Goal: Navigation & Orientation: Understand site structure

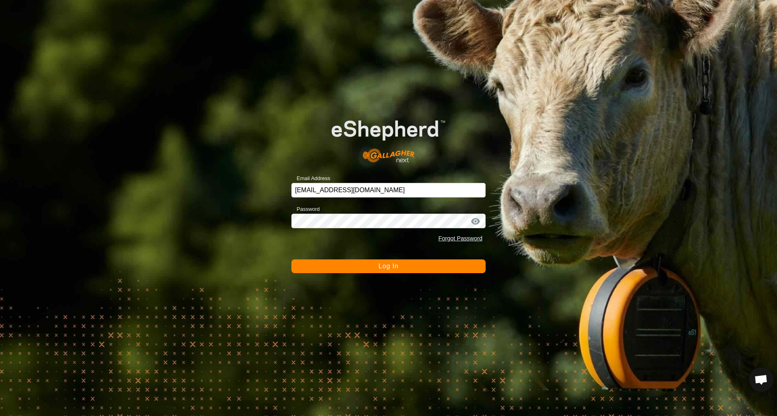
click at [383, 271] on button "Log In" at bounding box center [388, 266] width 194 height 14
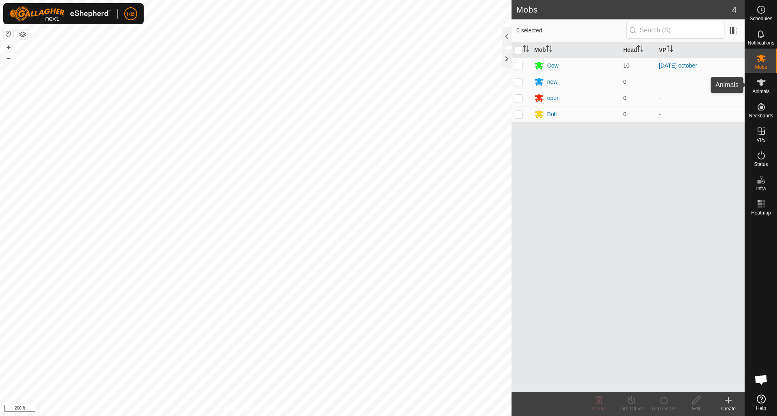
click at [762, 82] on icon at bounding box center [761, 82] width 9 height 6
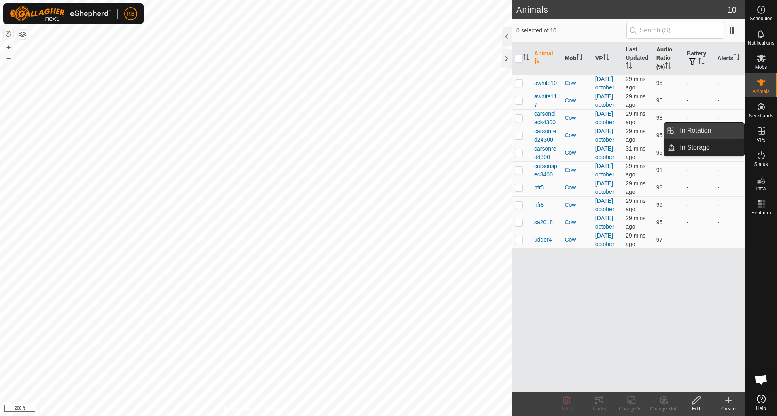
click at [694, 128] on link "In Rotation" at bounding box center [709, 131] width 69 height 16
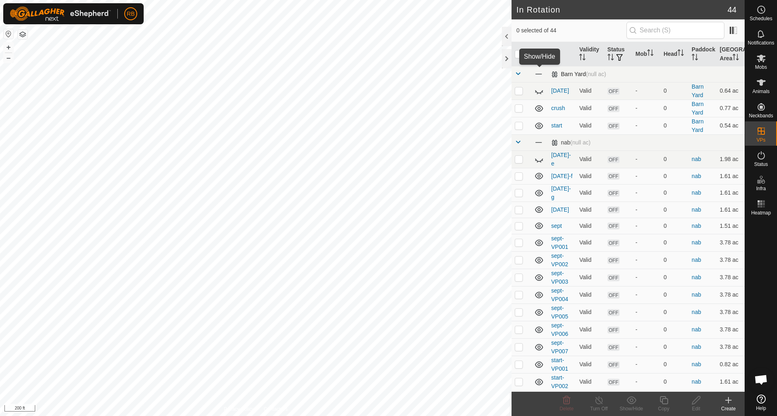
click at [536, 74] on span at bounding box center [538, 74] width 9 height 9
click at [538, 143] on span at bounding box center [538, 142] width 9 height 9
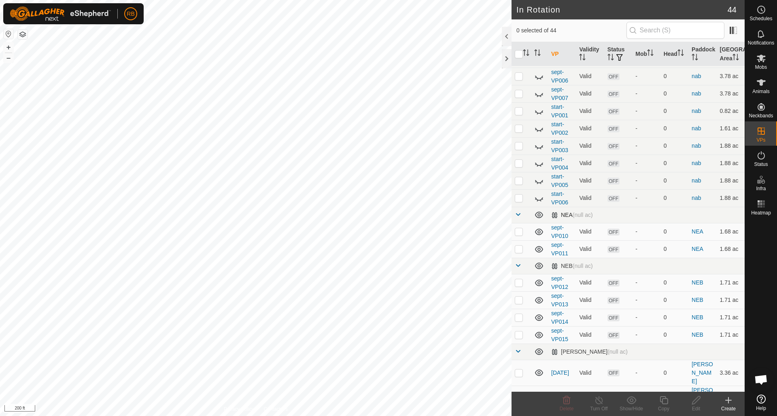
click at [539, 212] on icon at bounding box center [539, 215] width 8 height 6
click at [538, 265] on icon at bounding box center [539, 266] width 10 height 10
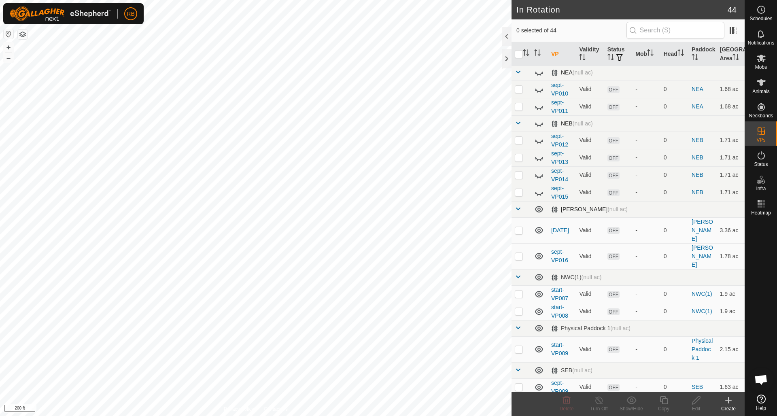
scroll to position [397, 0]
click at [539, 206] on icon at bounding box center [539, 209] width 10 height 10
click at [539, 273] on icon at bounding box center [539, 276] width 8 height 6
click at [541, 323] on icon at bounding box center [539, 328] width 10 height 10
click at [541, 365] on icon at bounding box center [539, 370] width 10 height 10
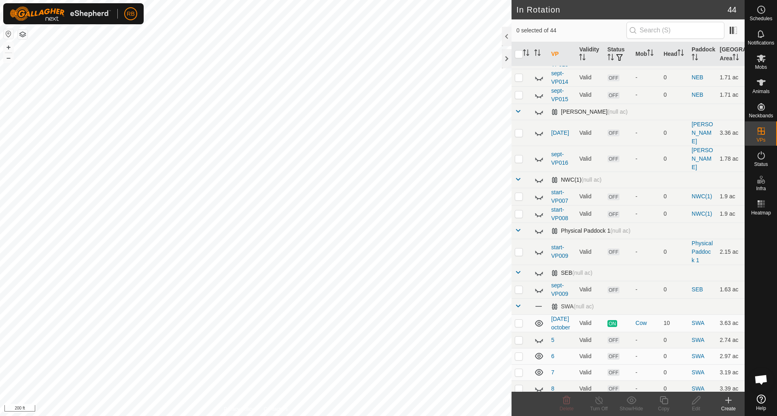
scroll to position [495, 0]
click at [538, 338] on icon at bounding box center [539, 339] width 8 height 3
click at [538, 334] on icon at bounding box center [539, 339] width 10 height 10
click at [539, 350] on icon at bounding box center [539, 355] width 10 height 10
click at [539, 368] on icon at bounding box center [539, 371] width 8 height 6
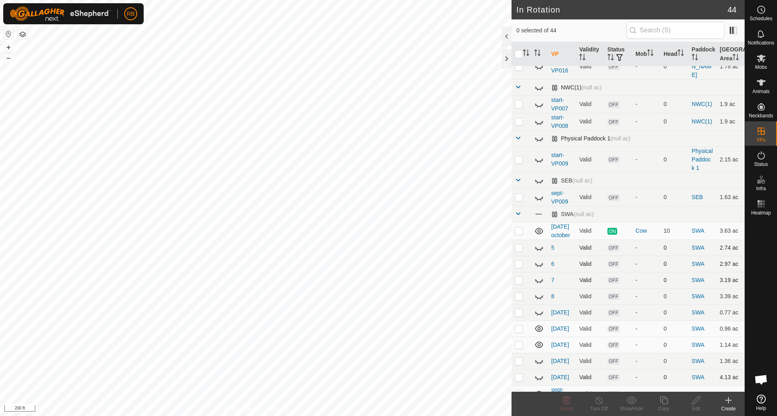
scroll to position [585, 0]
click at [539, 326] on icon at bounding box center [539, 329] width 8 height 6
click at [538, 342] on icon at bounding box center [539, 345] width 8 height 6
click at [539, 390] on icon at bounding box center [539, 395] width 10 height 10
click at [761, 9] on icon at bounding box center [761, 9] width 1 height 2
